Goal: Task Accomplishment & Management: Manage account settings

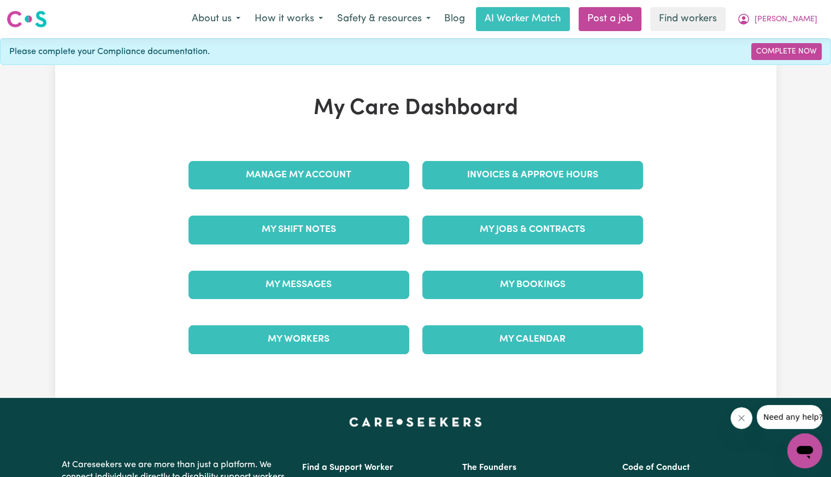
click at [505, 191] on div "Invoices & Approve Hours" at bounding box center [533, 175] width 234 height 55
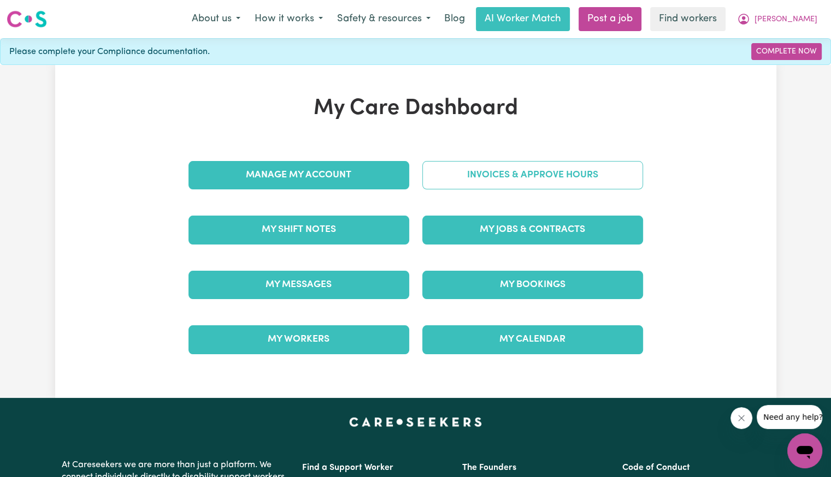
click at [461, 182] on link "Invoices & Approve Hours" at bounding box center [532, 175] width 221 height 28
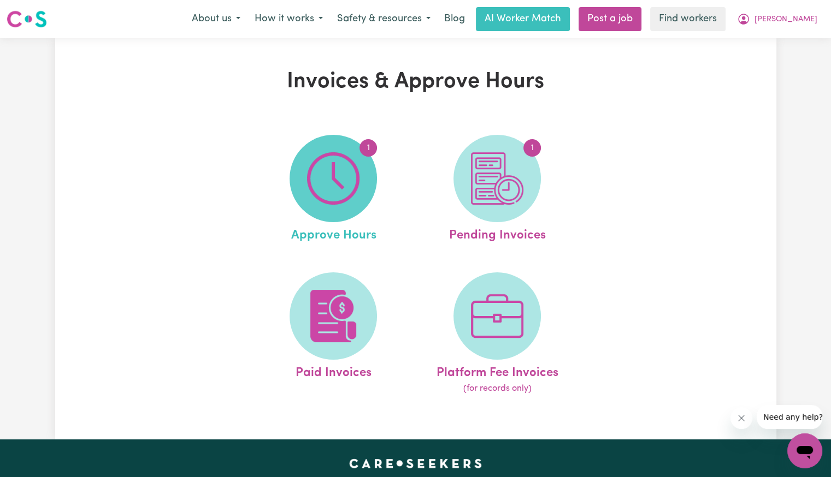
click at [346, 187] on img at bounding box center [333, 178] width 52 height 52
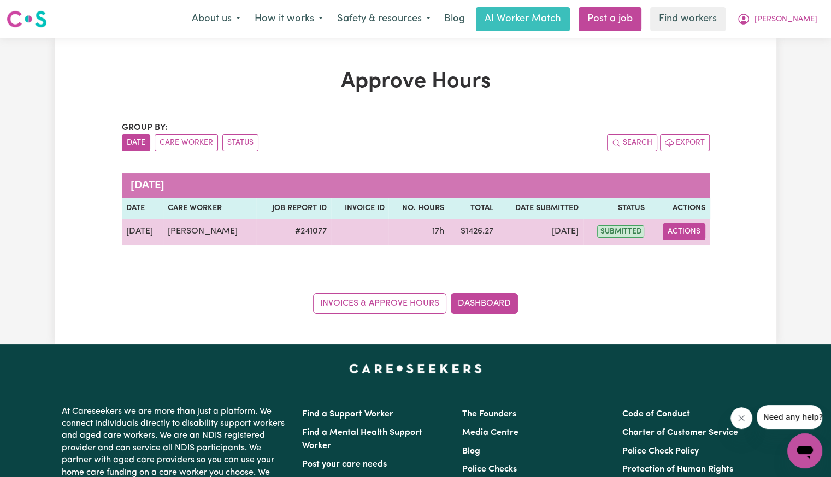
click at [675, 237] on button "Actions" at bounding box center [684, 231] width 43 height 17
click at [687, 264] on link "View Job Report" at bounding box center [711, 257] width 93 height 22
select select "pm"
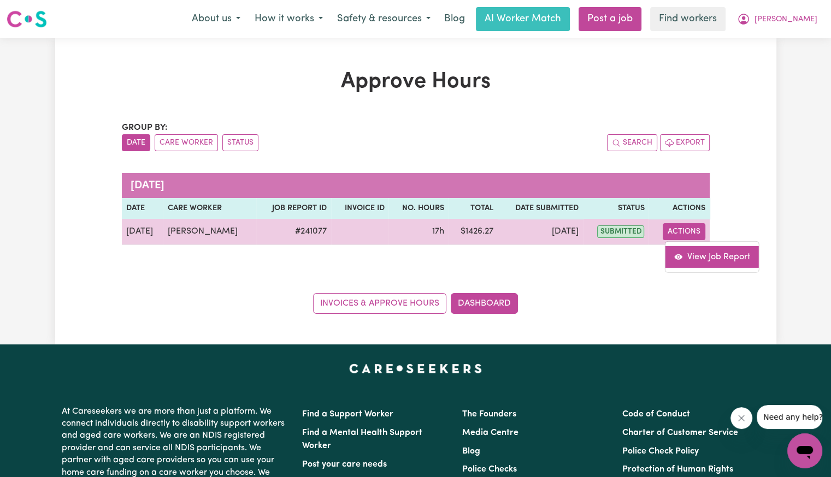
select select "pm"
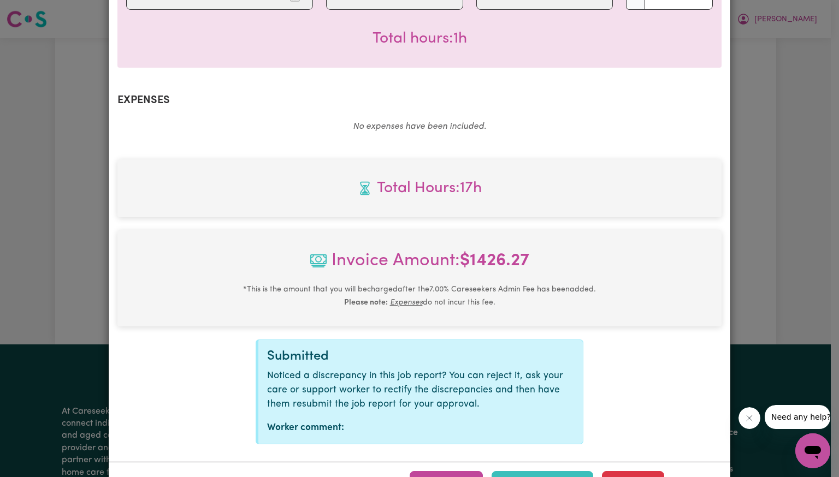
scroll to position [646, 0]
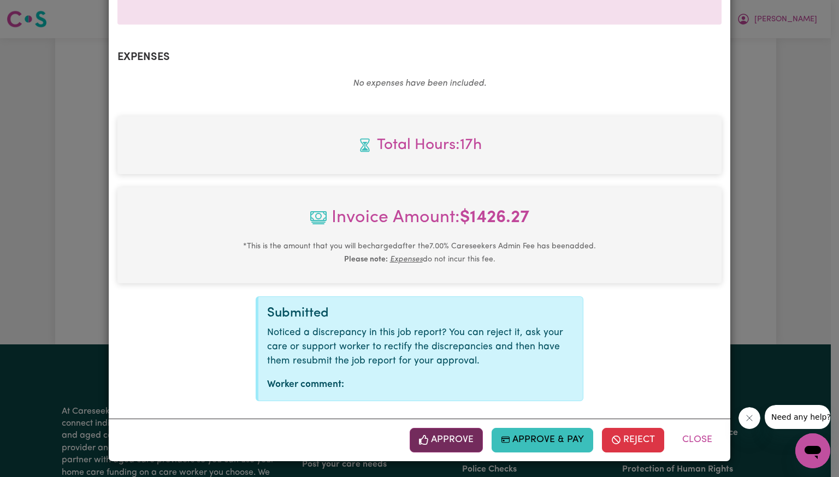
click at [452, 440] on button "Approve" at bounding box center [446, 440] width 73 height 24
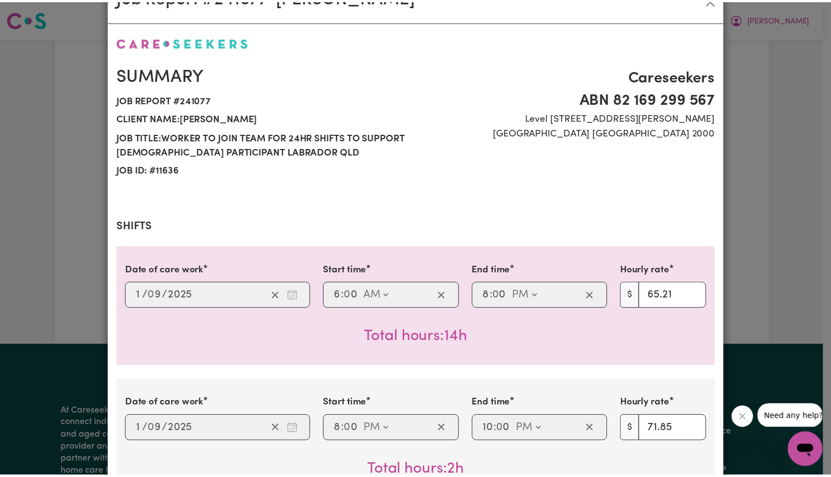
scroll to position [0, 0]
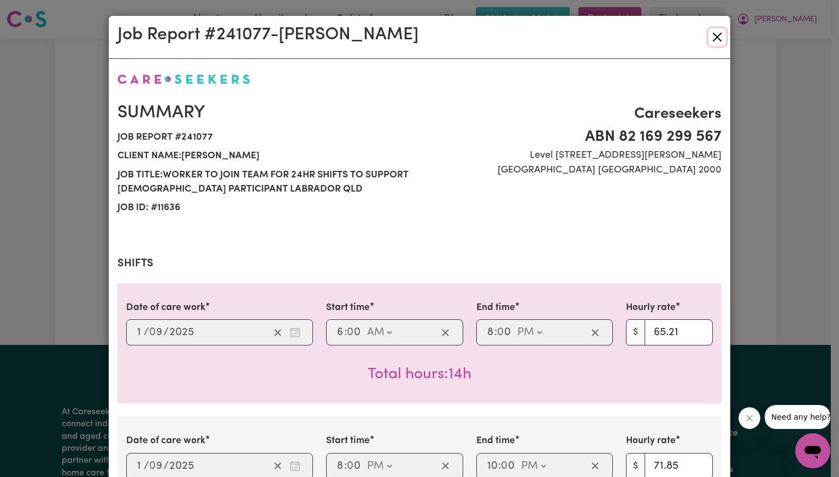
click at [712, 33] on button "Close" at bounding box center [717, 36] width 17 height 17
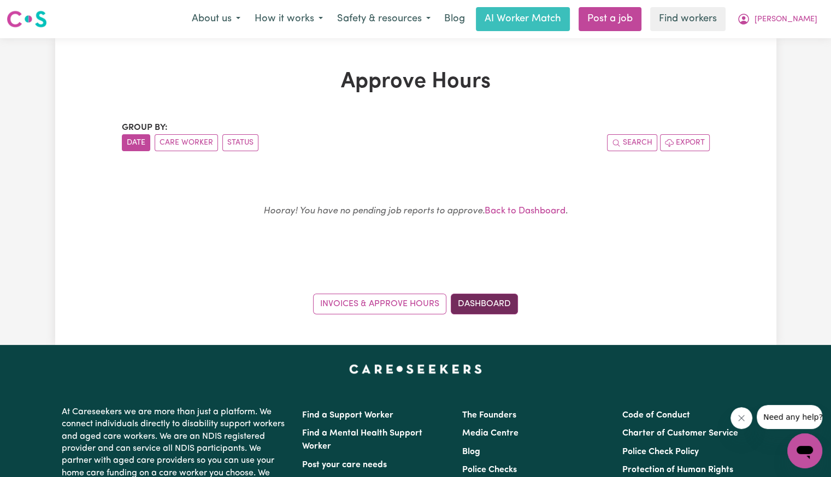
click at [495, 304] on link "Dashboard" at bounding box center [484, 304] width 67 height 21
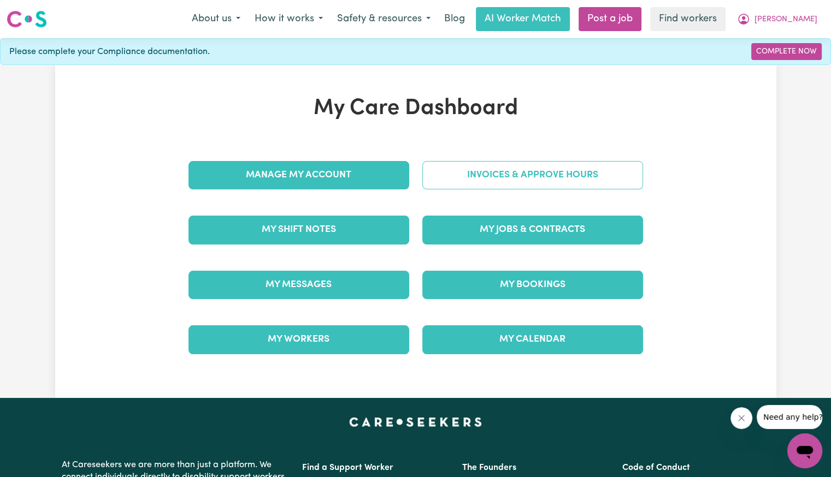
click at [511, 180] on link "Invoices & Approve Hours" at bounding box center [532, 175] width 221 height 28
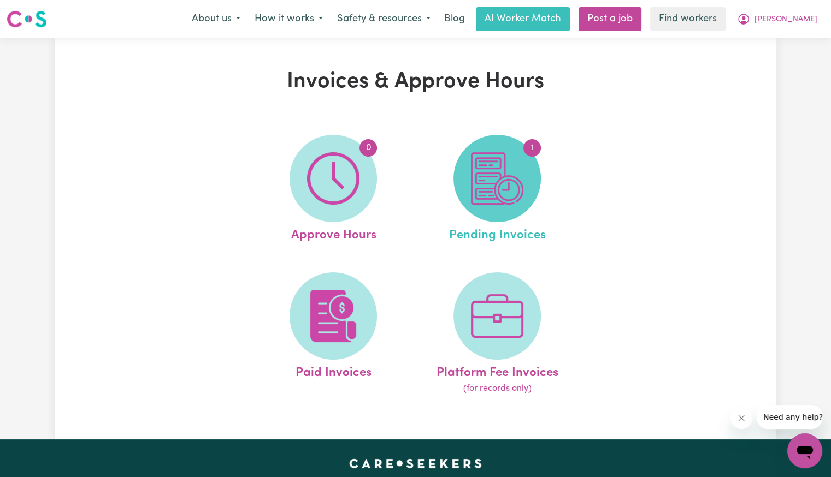
click at [518, 199] on img at bounding box center [497, 178] width 52 height 52
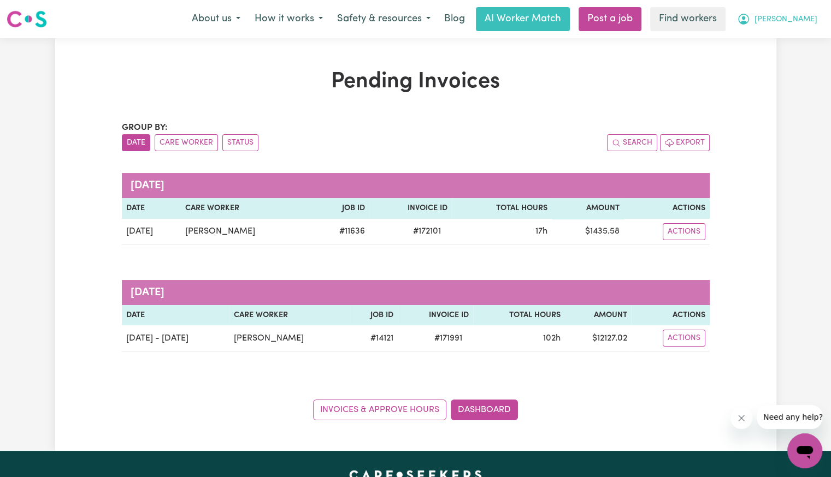
click at [796, 29] on button "[PERSON_NAME]" at bounding box center [777, 19] width 95 height 23
click at [775, 57] on link "Logout" at bounding box center [780, 62] width 86 height 21
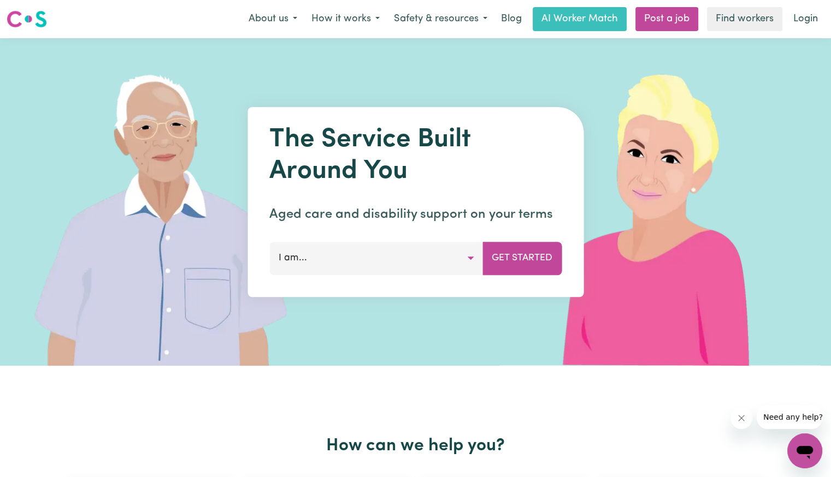
click at [808, 33] on nav "Menu About us How it works Safety & resources Blog AI Worker Match Post a job F…" at bounding box center [415, 19] width 831 height 38
click at [787, 28] on link "Login" at bounding box center [806, 19] width 38 height 24
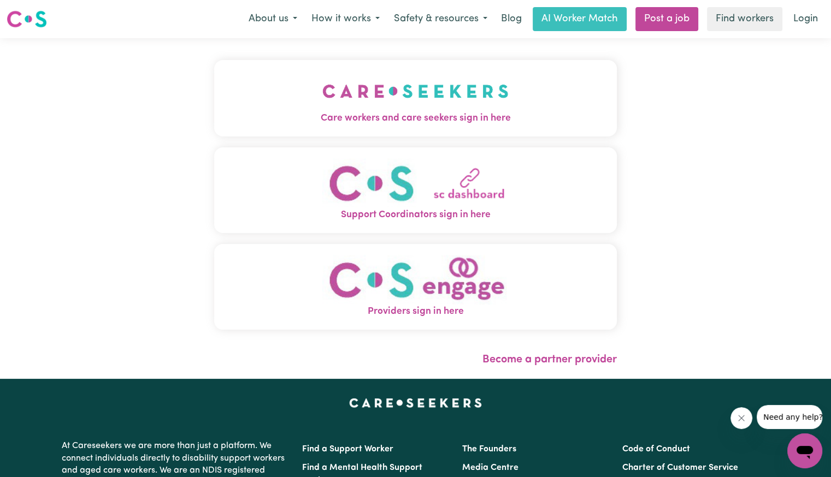
click at [373, 118] on span "Care workers and care seekers sign in here" at bounding box center [415, 118] width 403 height 14
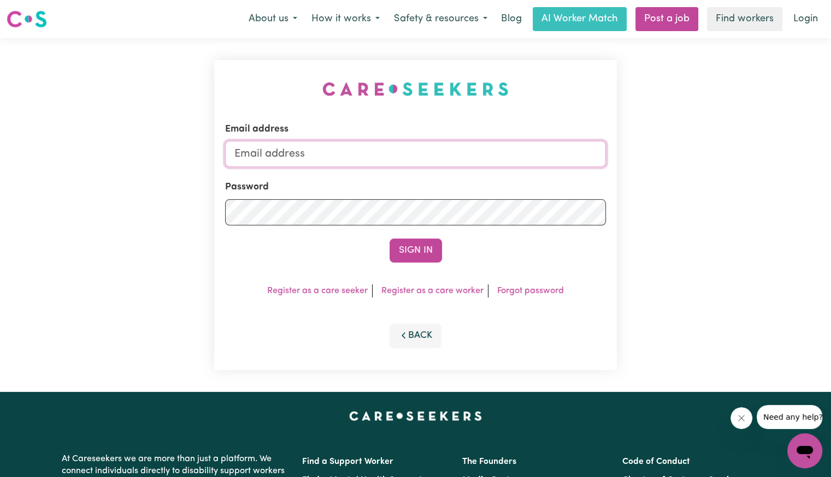
click at [388, 151] on input "Email address" at bounding box center [415, 154] width 381 height 26
type input "superuser~[EMAIL_ADDRESS][DOMAIN_NAME]"
click at [389, 239] on button "Sign In" at bounding box center [415, 251] width 52 height 24
